Goal: Task Accomplishment & Management: Complete application form

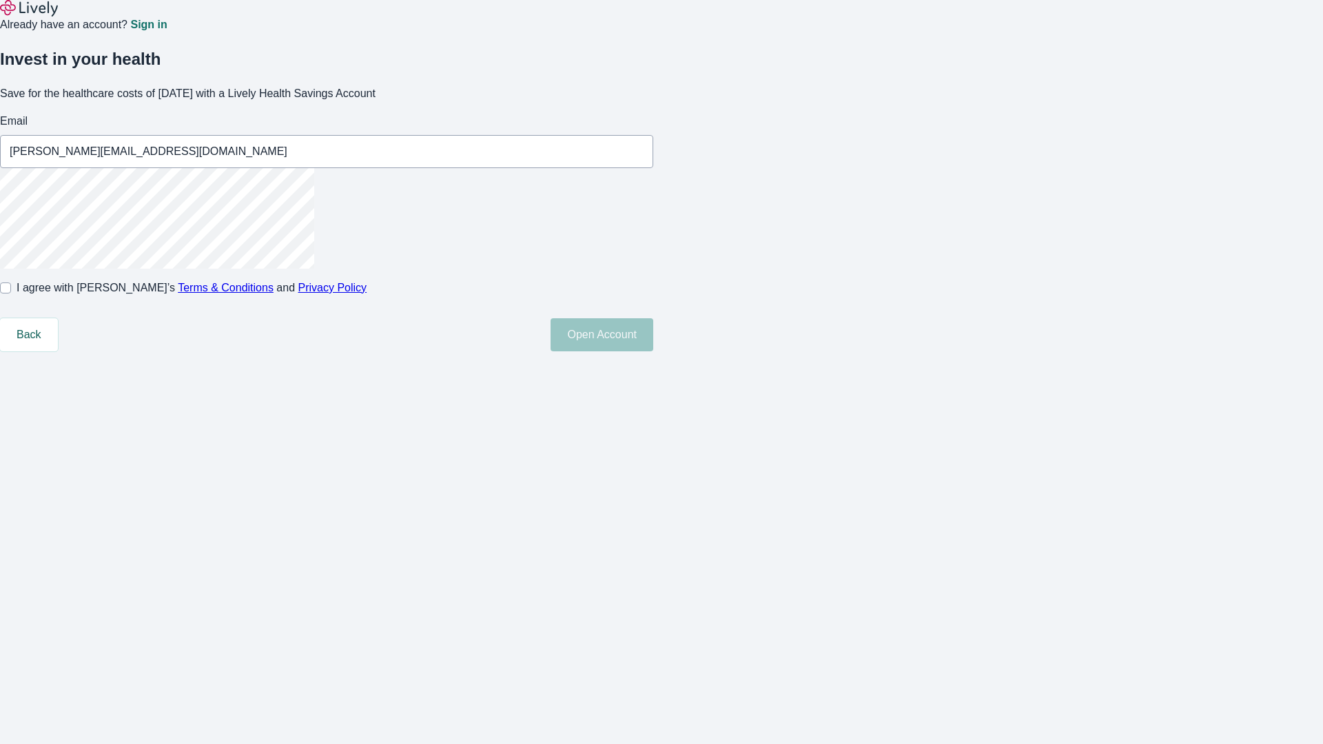
click at [11, 294] on input "I agree with Lively’s Terms & Conditions and Privacy Policy" at bounding box center [5, 288] width 11 height 11
checkbox input "true"
click at [653, 352] on button "Open Account" at bounding box center [602, 334] width 103 height 33
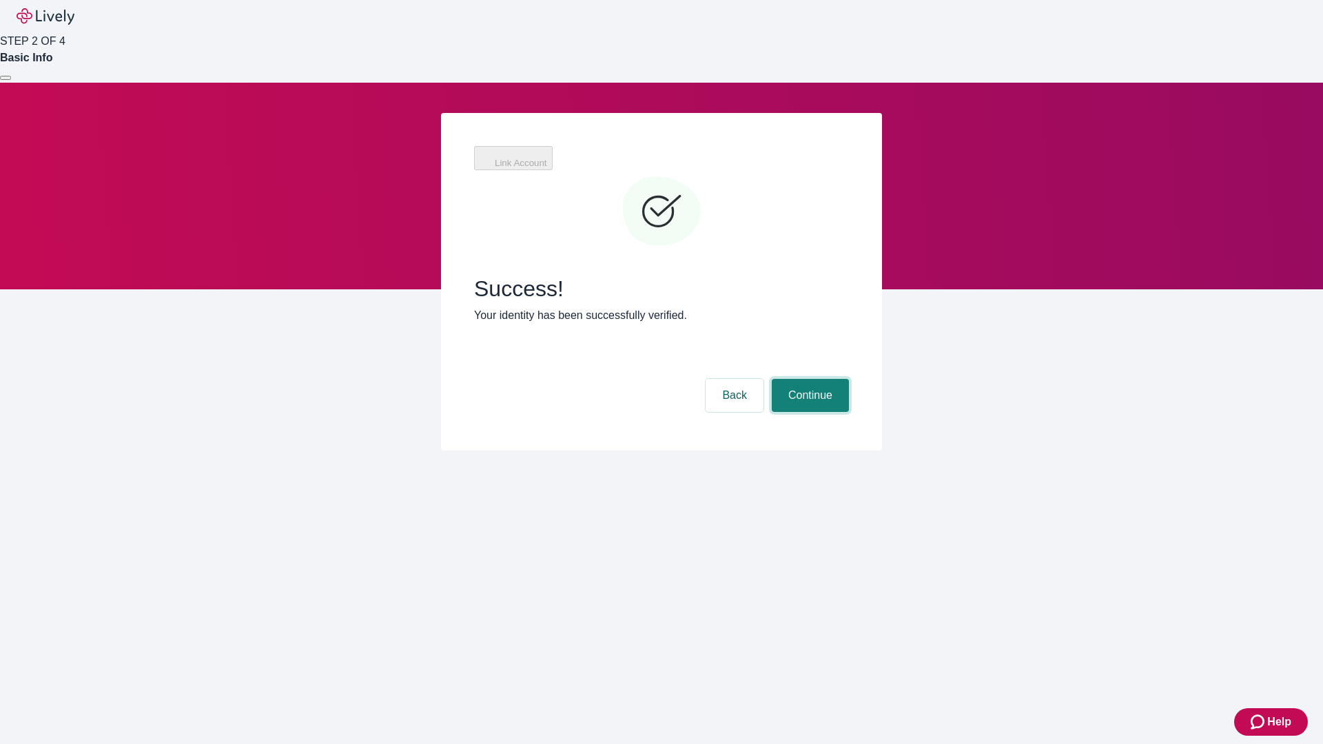
click at [808, 379] on button "Continue" at bounding box center [810, 395] width 77 height 33
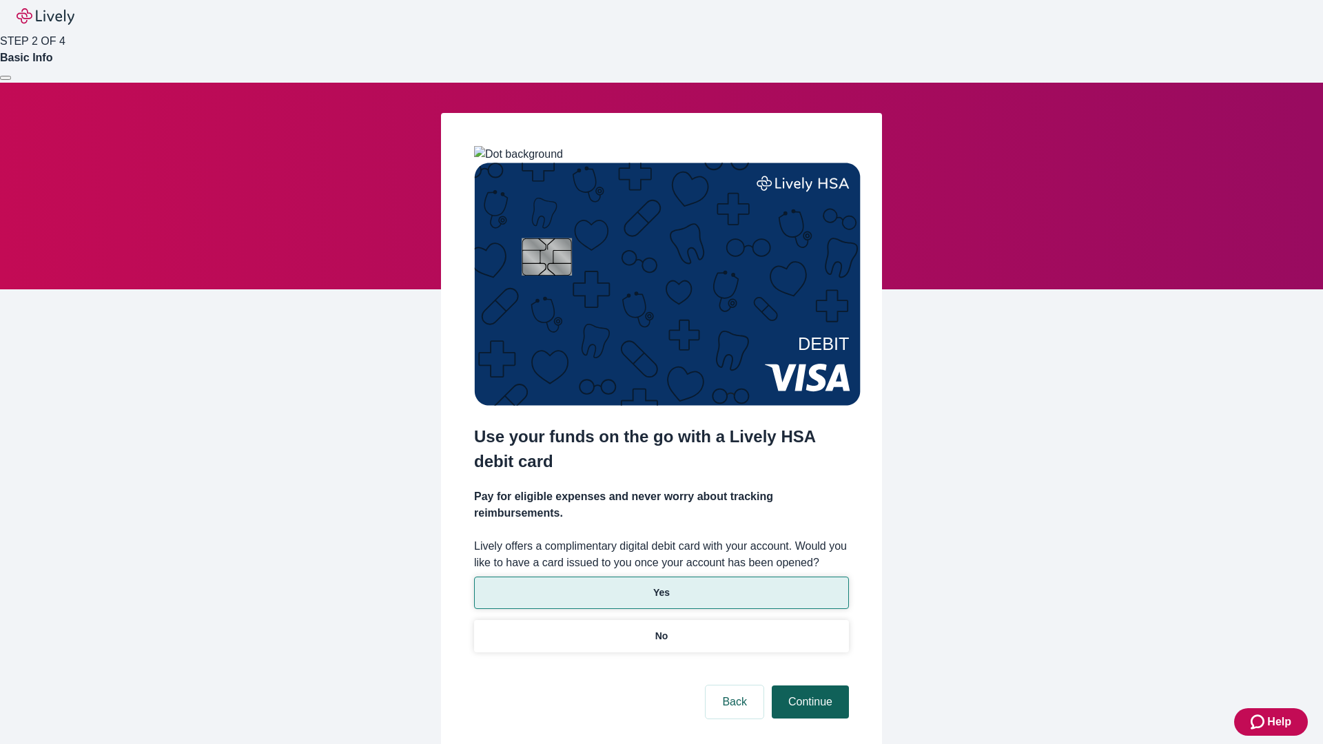
click at [661, 629] on p "No" at bounding box center [661, 636] width 13 height 14
click at [808, 686] on button "Continue" at bounding box center [810, 702] width 77 height 33
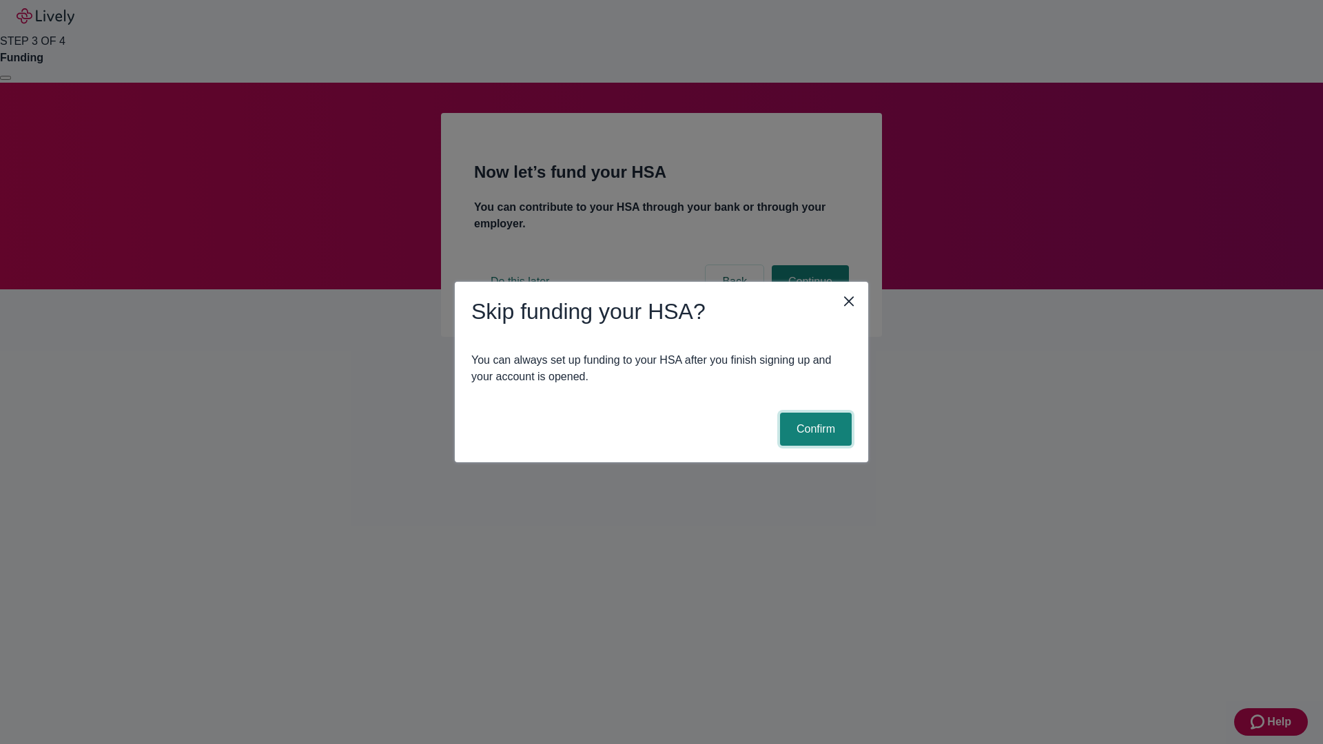
click at [814, 429] on button "Confirm" at bounding box center [816, 429] width 72 height 33
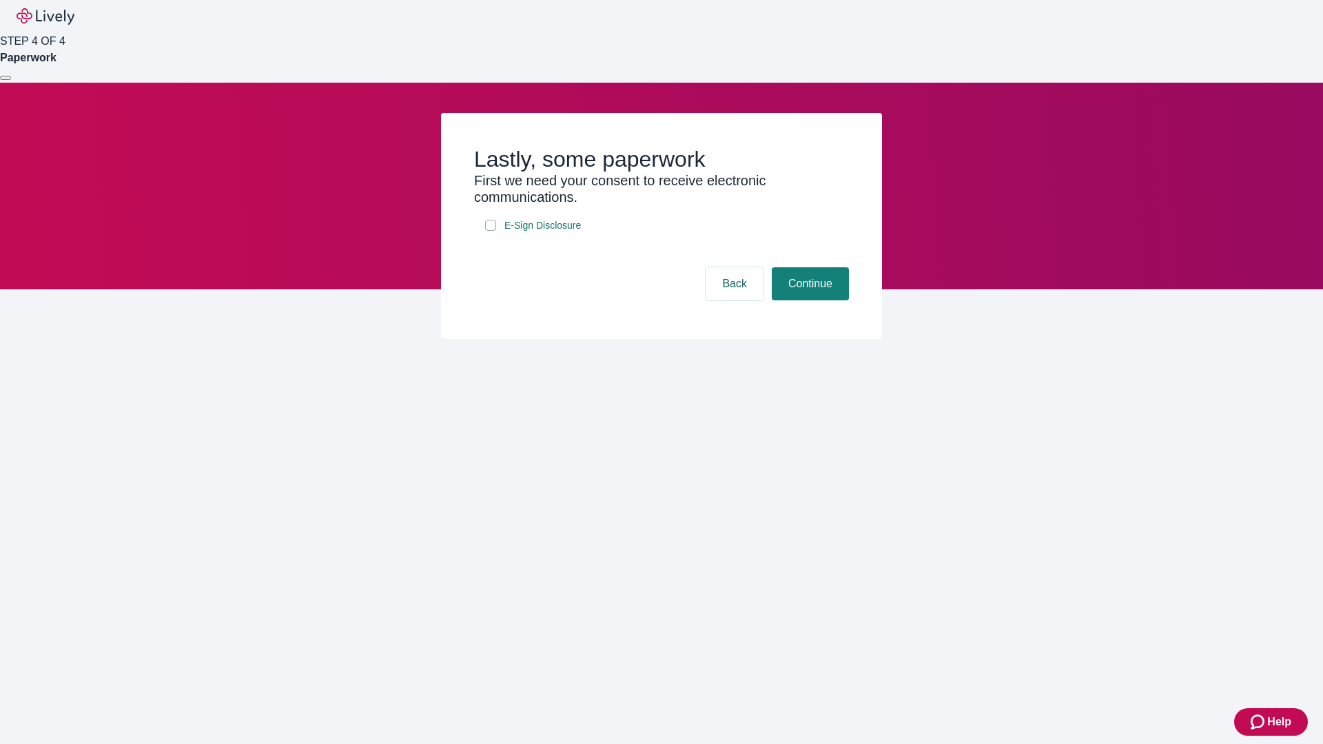
click at [491, 231] on input "E-Sign Disclosure" at bounding box center [490, 225] width 11 height 11
checkbox input "true"
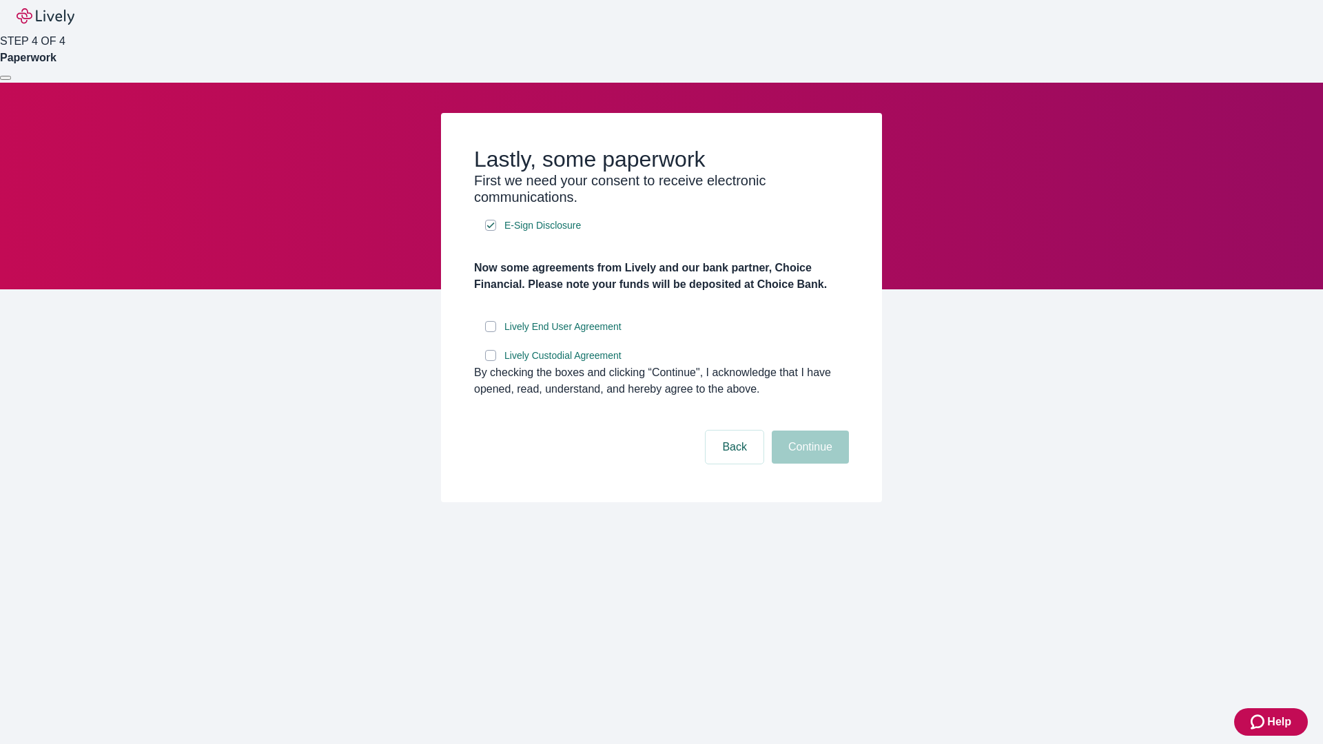
click at [491, 332] on input "Lively End User Agreement" at bounding box center [490, 326] width 11 height 11
checkbox input "true"
click at [491, 361] on input "Lively Custodial Agreement" at bounding box center [490, 355] width 11 height 11
checkbox input "true"
click at [808, 464] on button "Continue" at bounding box center [810, 447] width 77 height 33
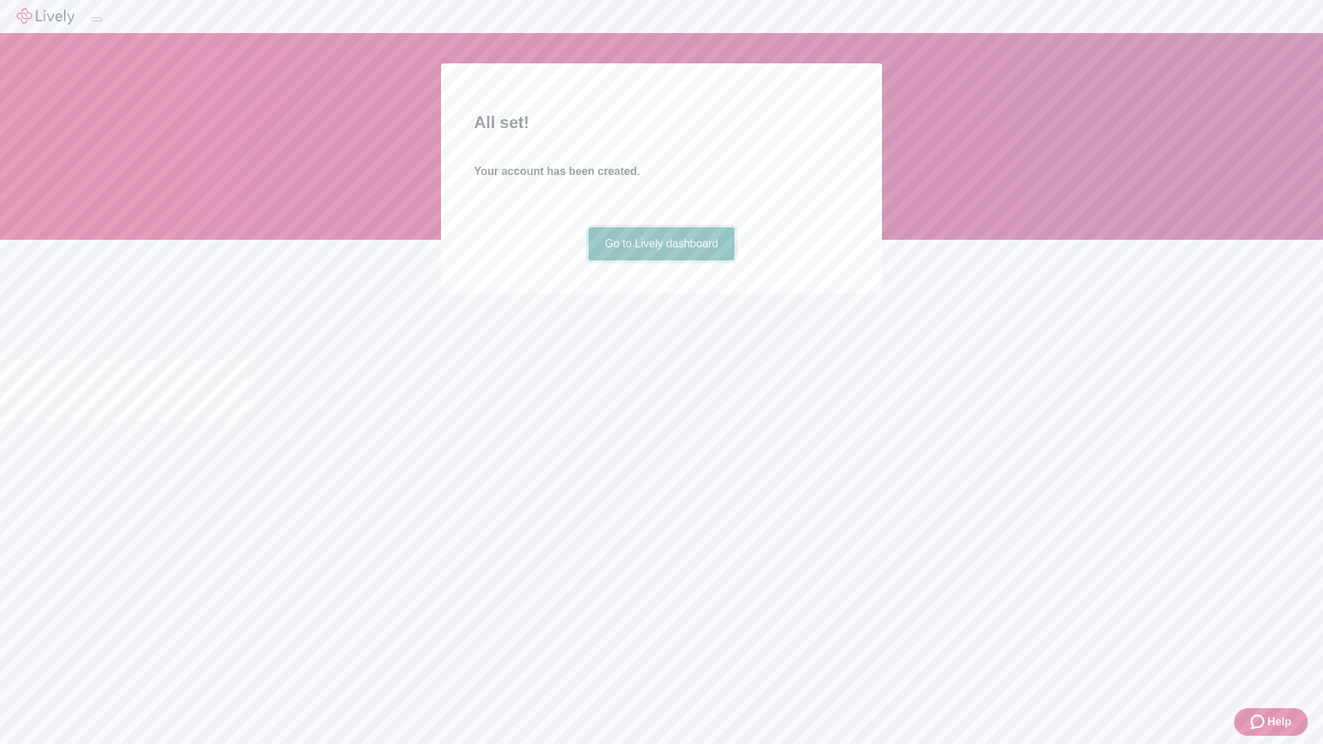
click at [661, 261] on link "Go to Lively dashboard" at bounding box center [662, 243] width 147 height 33
